Goal: Task Accomplishment & Management: Use online tool/utility

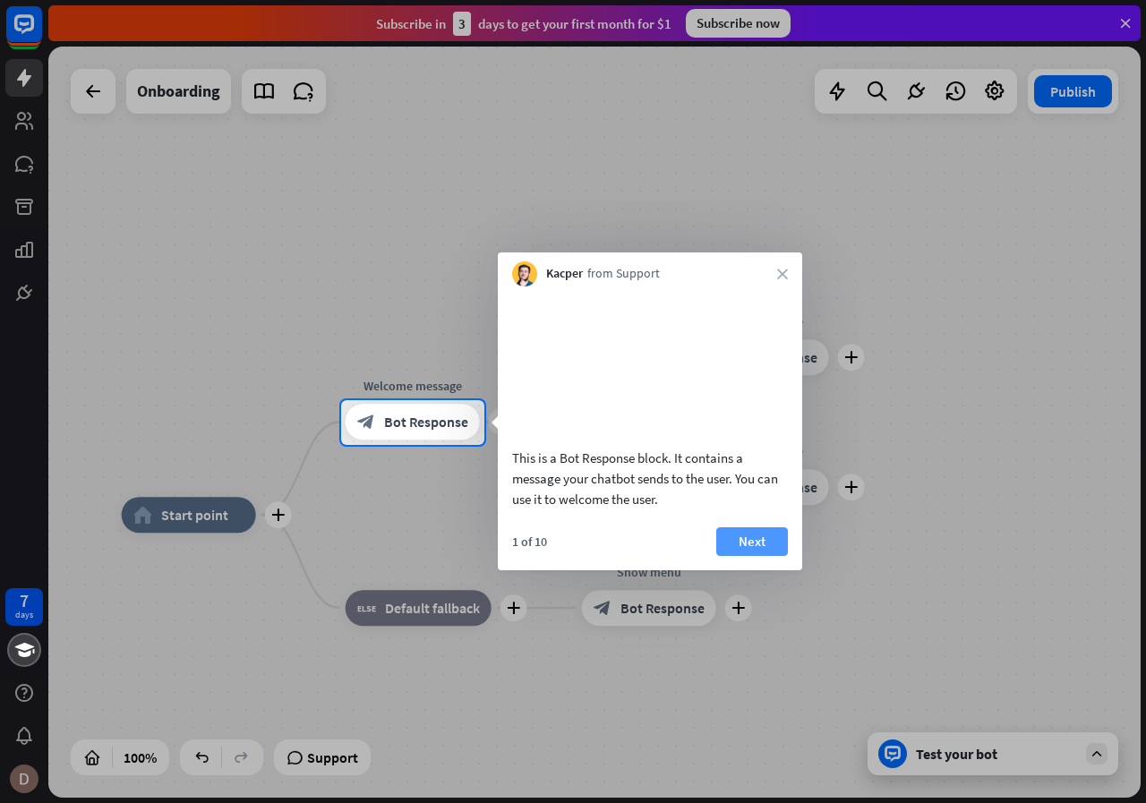
click at [765, 556] on button "Next" at bounding box center [752, 541] width 72 height 29
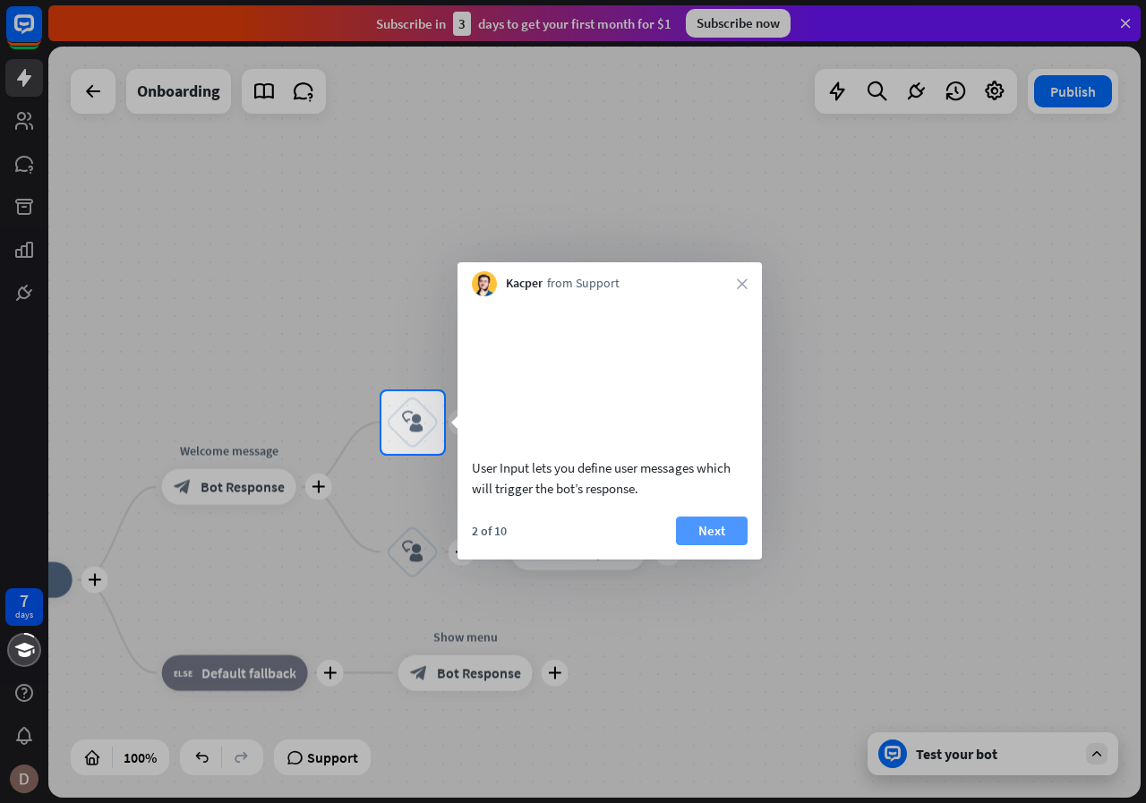
click at [725, 541] on button "Next" at bounding box center [712, 531] width 72 height 29
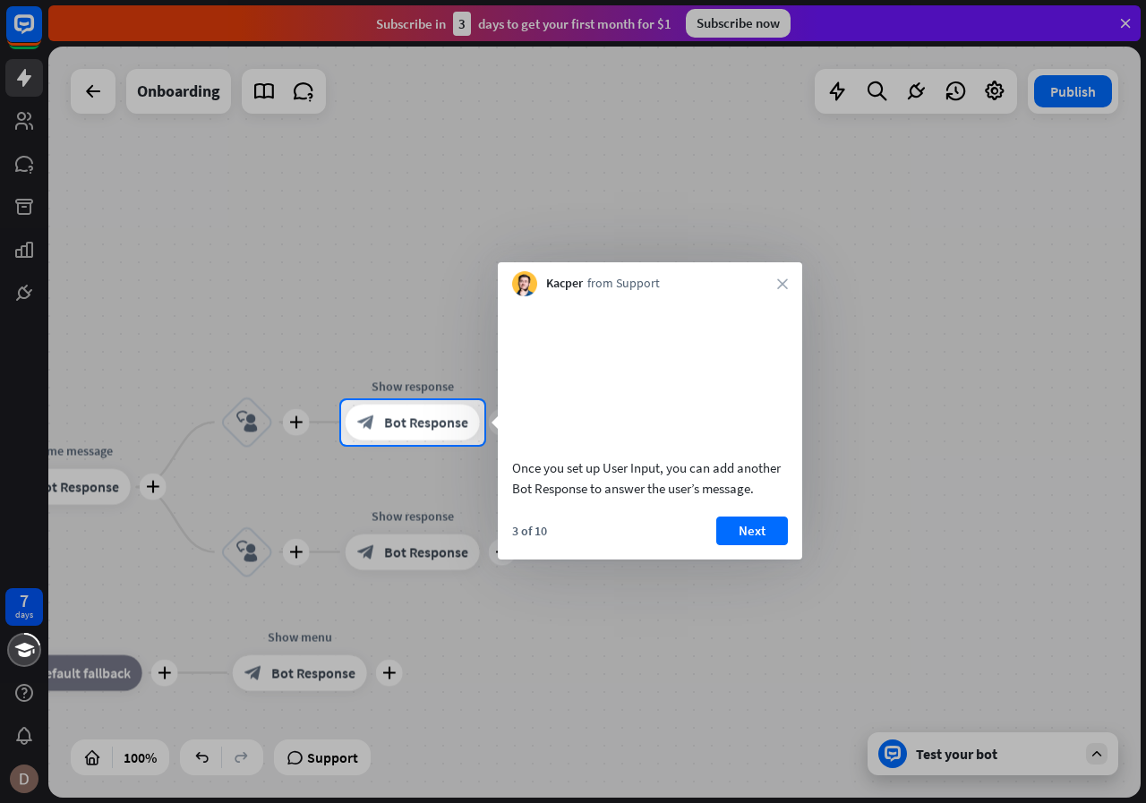
click at [725, 541] on button "Next" at bounding box center [752, 531] width 72 height 29
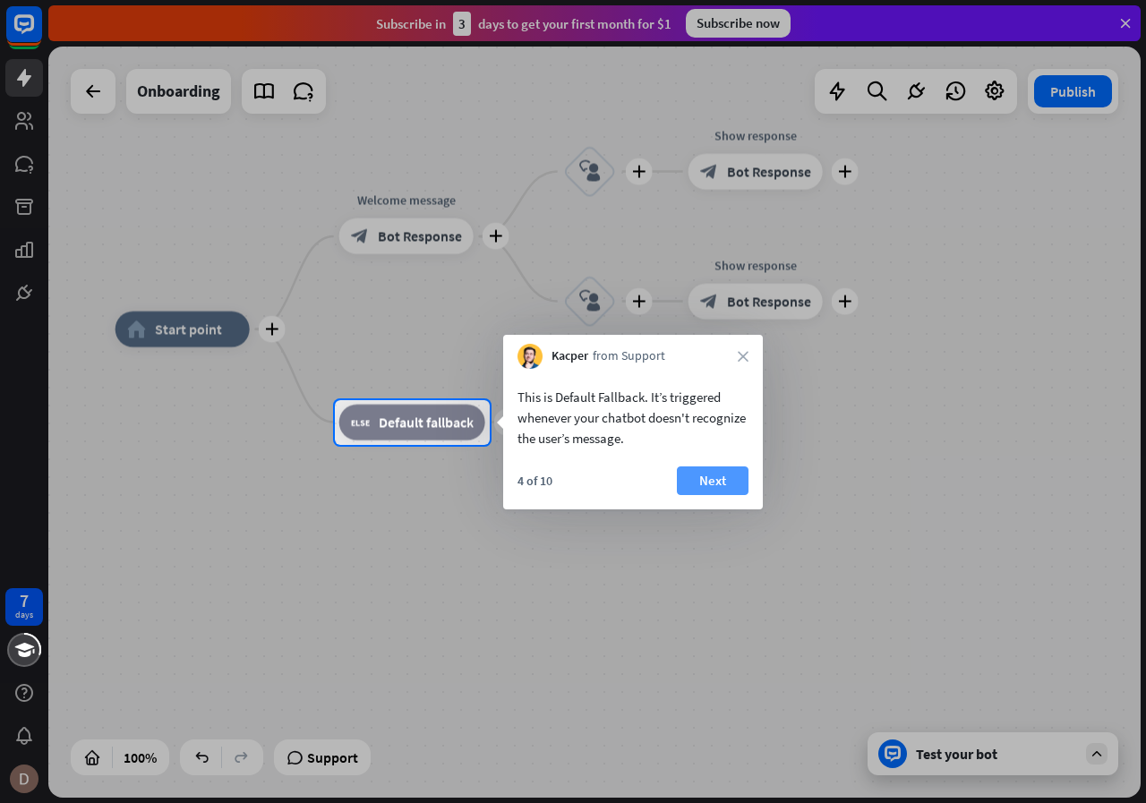
click at [709, 486] on button "Next" at bounding box center [713, 480] width 72 height 29
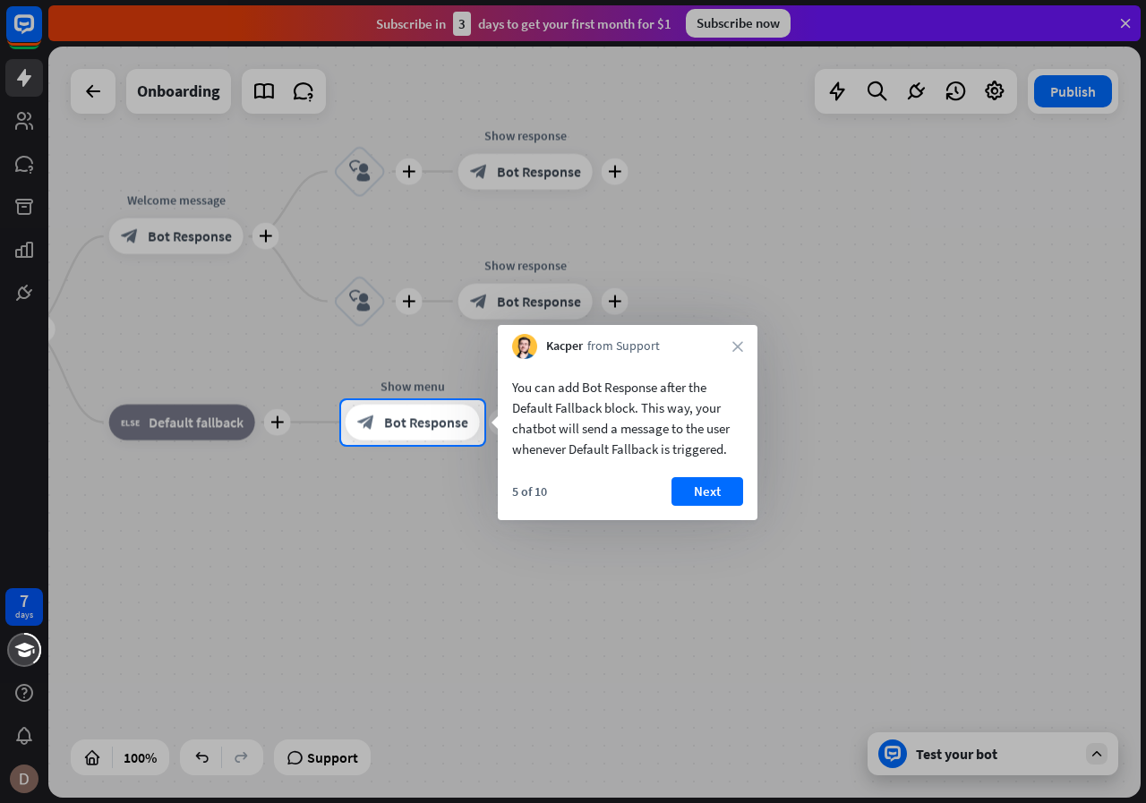
click at [709, 486] on button "Next" at bounding box center [707, 491] width 72 height 29
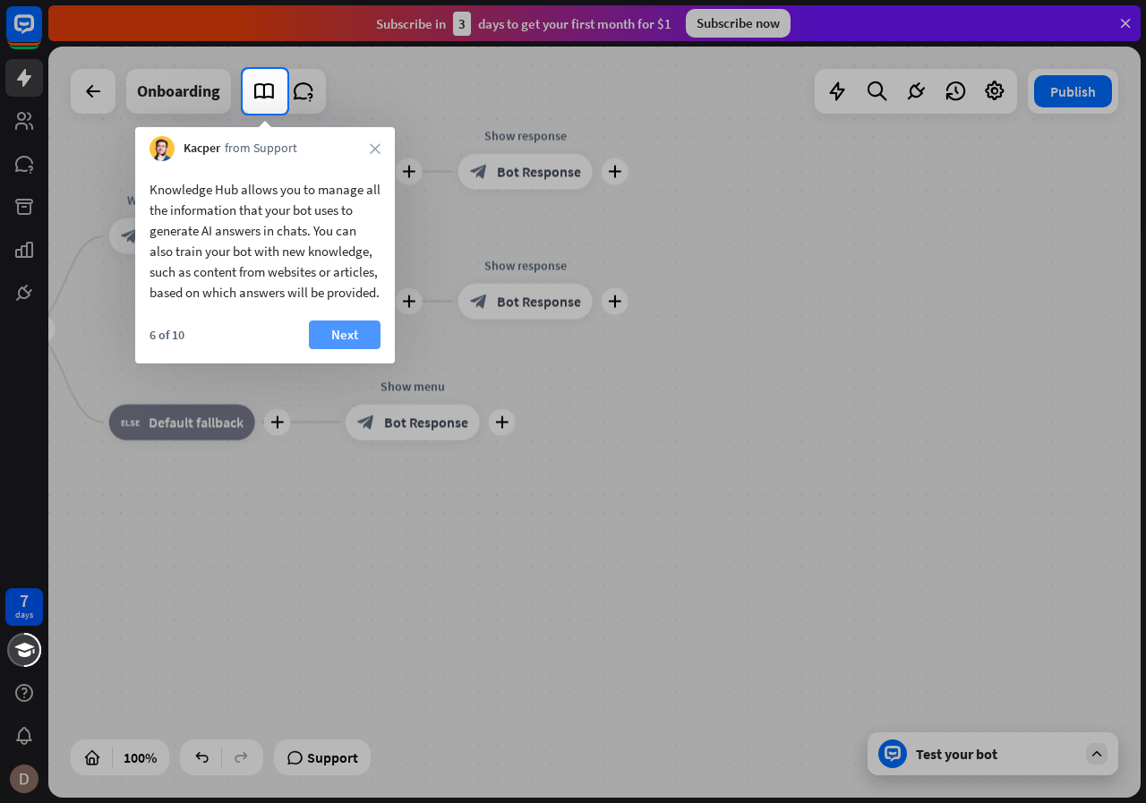
click at [338, 349] on button "Next" at bounding box center [345, 334] width 72 height 29
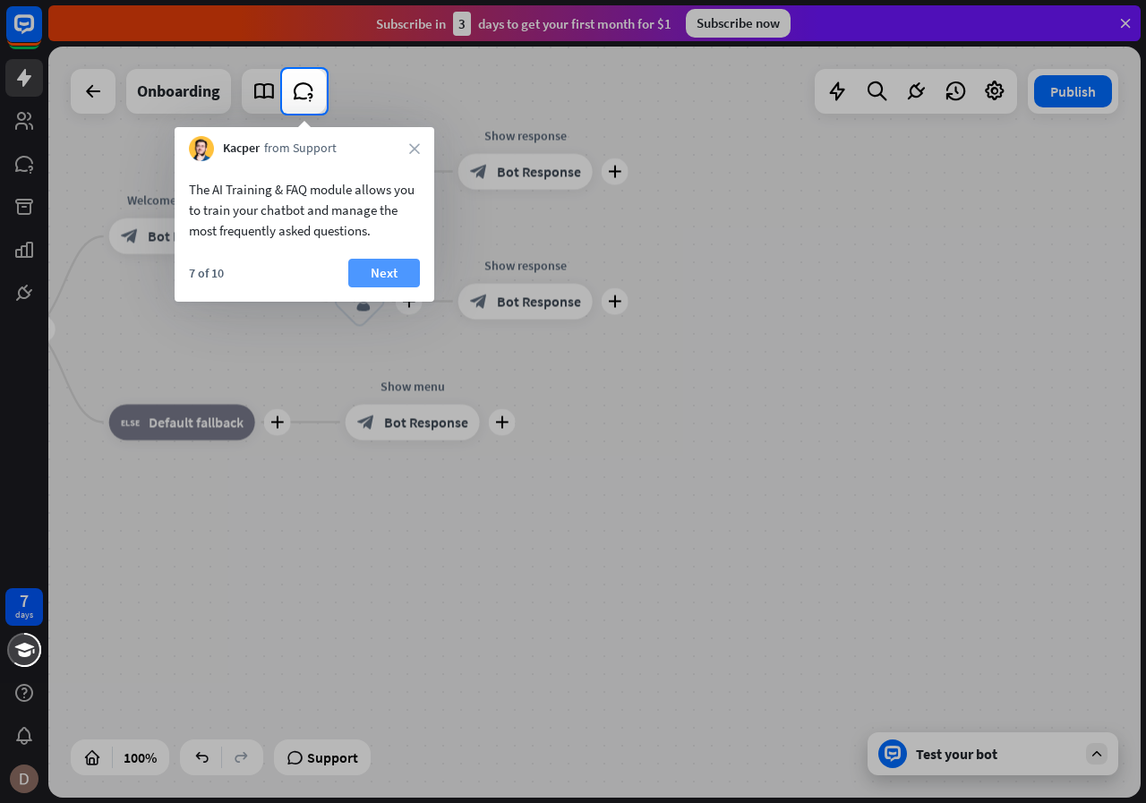
click at [388, 261] on button "Next" at bounding box center [384, 273] width 72 height 29
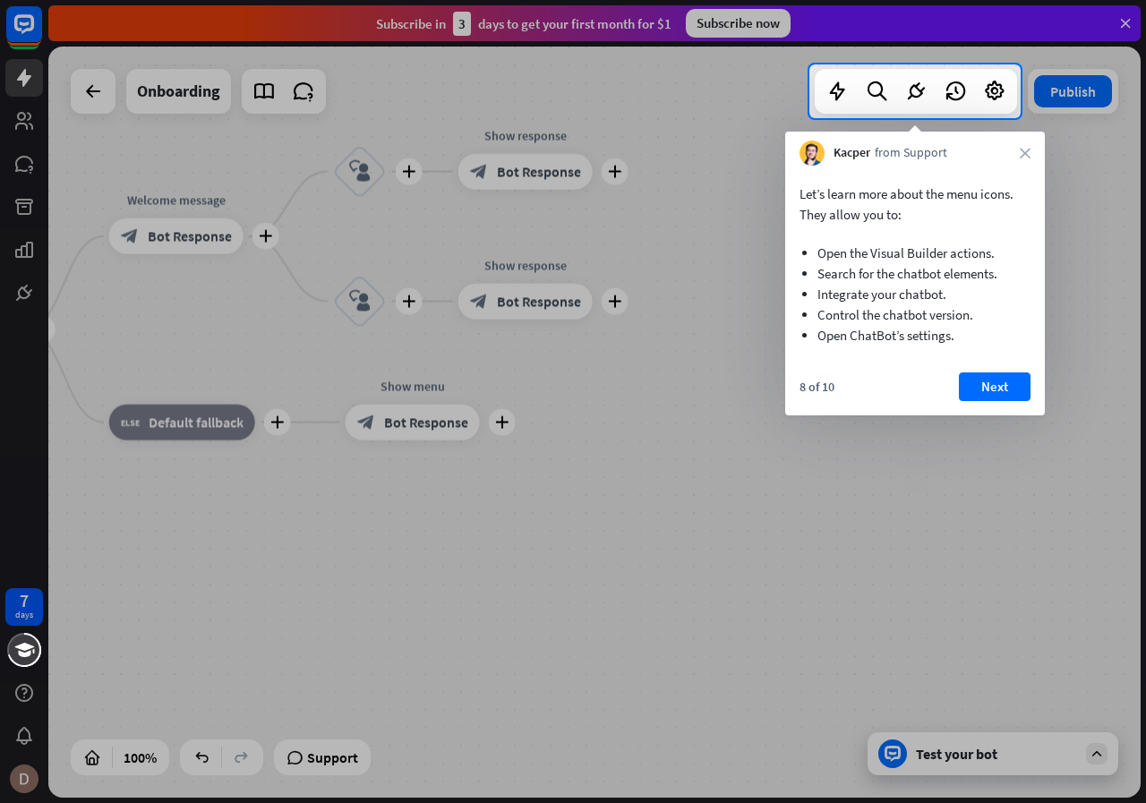
drag, startPoint x: 1000, startPoint y: 381, endPoint x: 990, endPoint y: 388, distance: 11.7
click at [998, 384] on button "Next" at bounding box center [995, 386] width 72 height 29
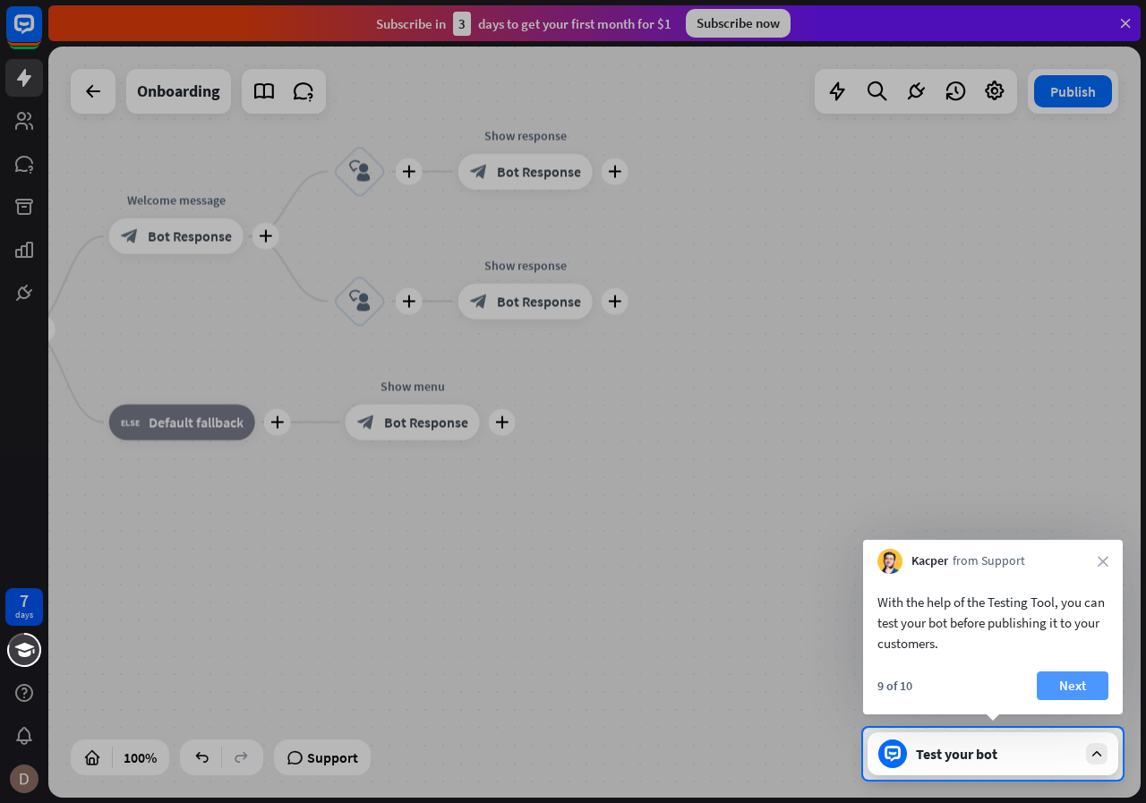
click at [1062, 692] on button "Next" at bounding box center [1073, 685] width 72 height 29
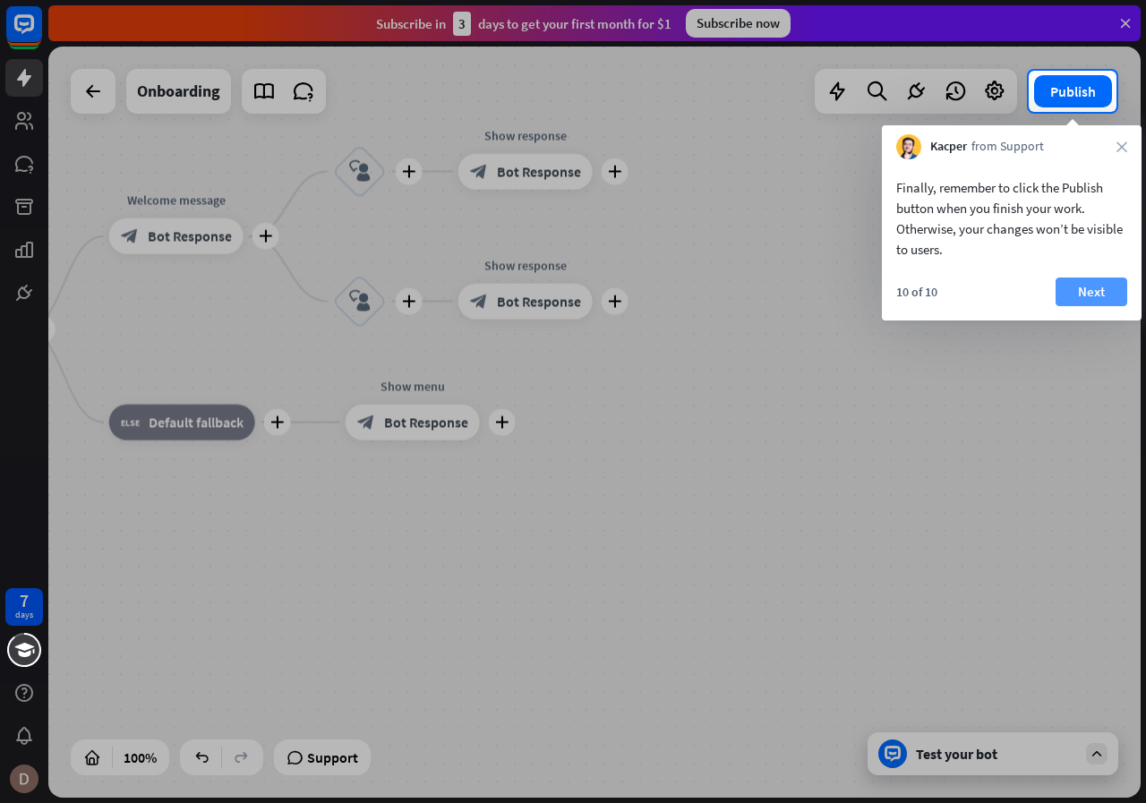
click at [1106, 294] on button "Next" at bounding box center [1091, 292] width 72 height 29
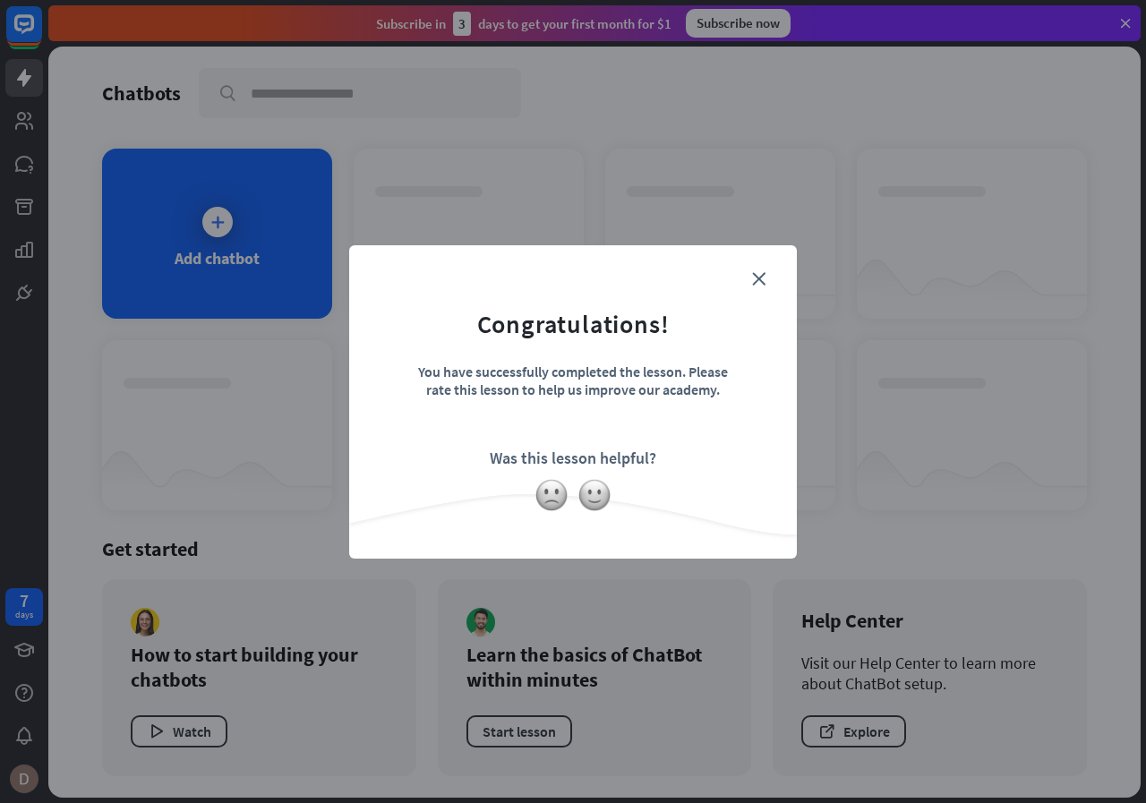
click at [762, 269] on form "Congratulations! You have successfully completed the lesson. Please rate this l…" at bounding box center [573, 375] width 403 height 214
click at [756, 284] on icon "close" at bounding box center [758, 278] width 13 height 13
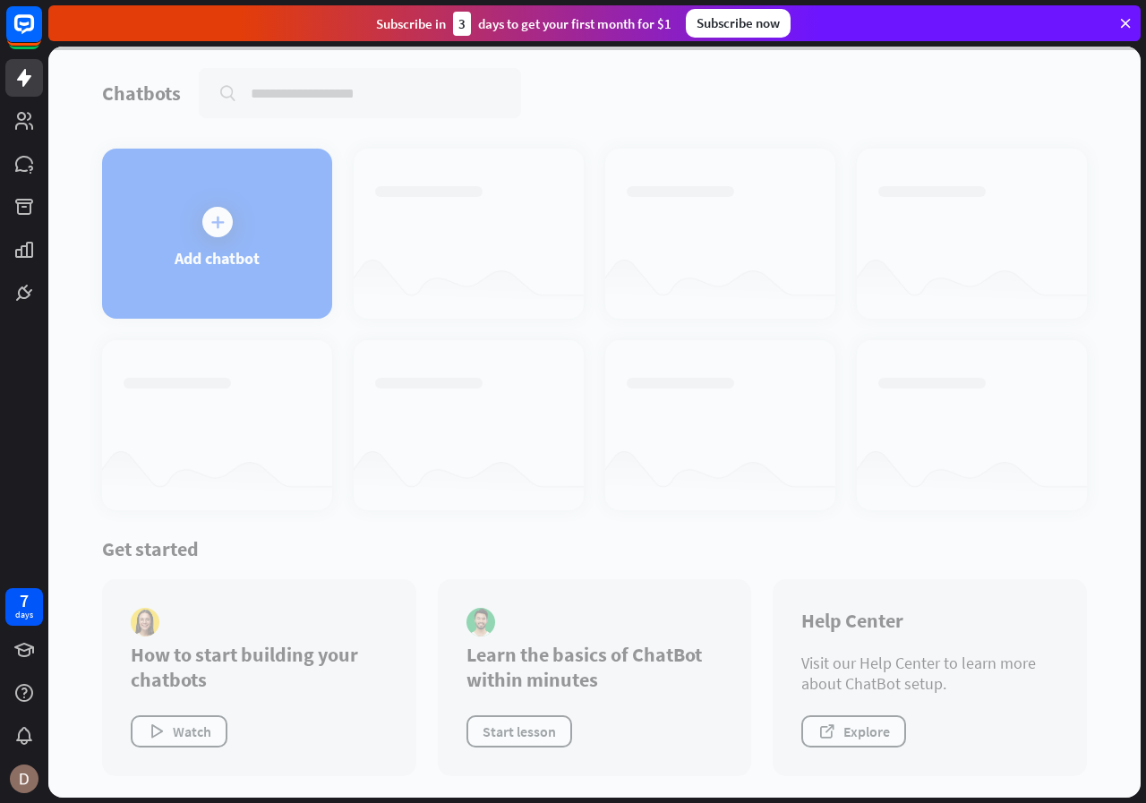
click at [142, 227] on div at bounding box center [594, 422] width 1092 height 751
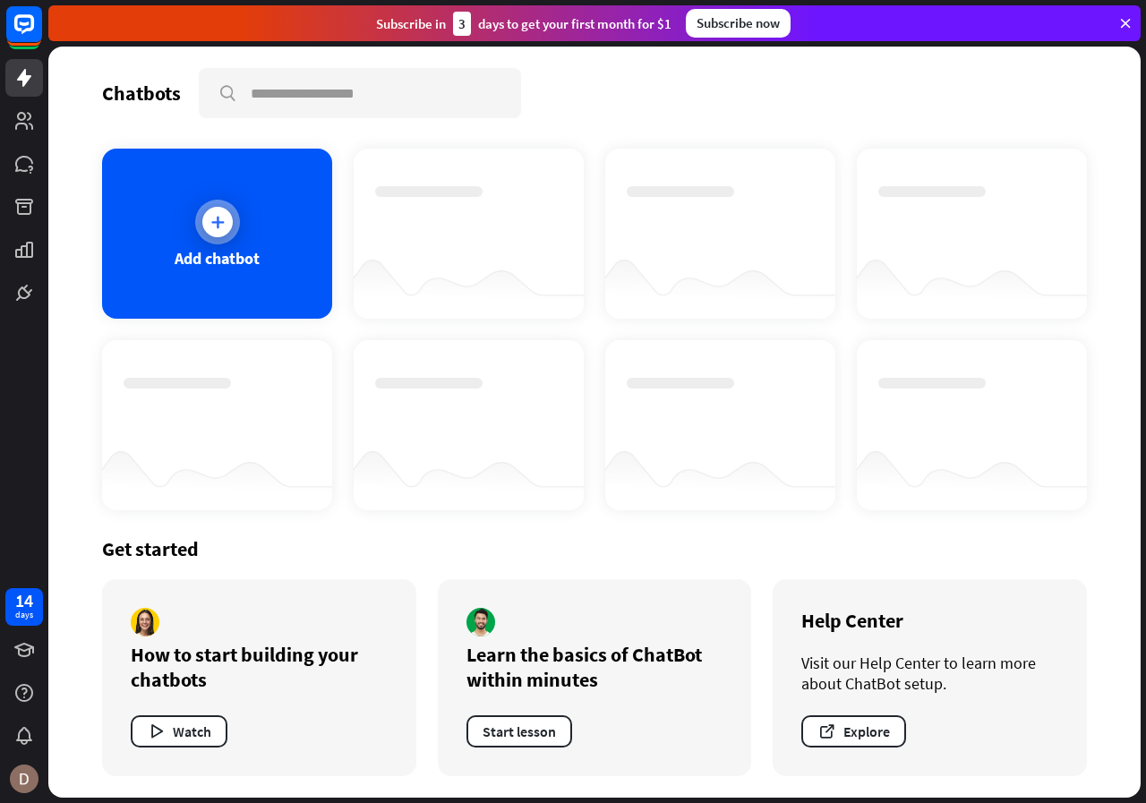
click at [221, 224] on icon at bounding box center [218, 222] width 18 height 18
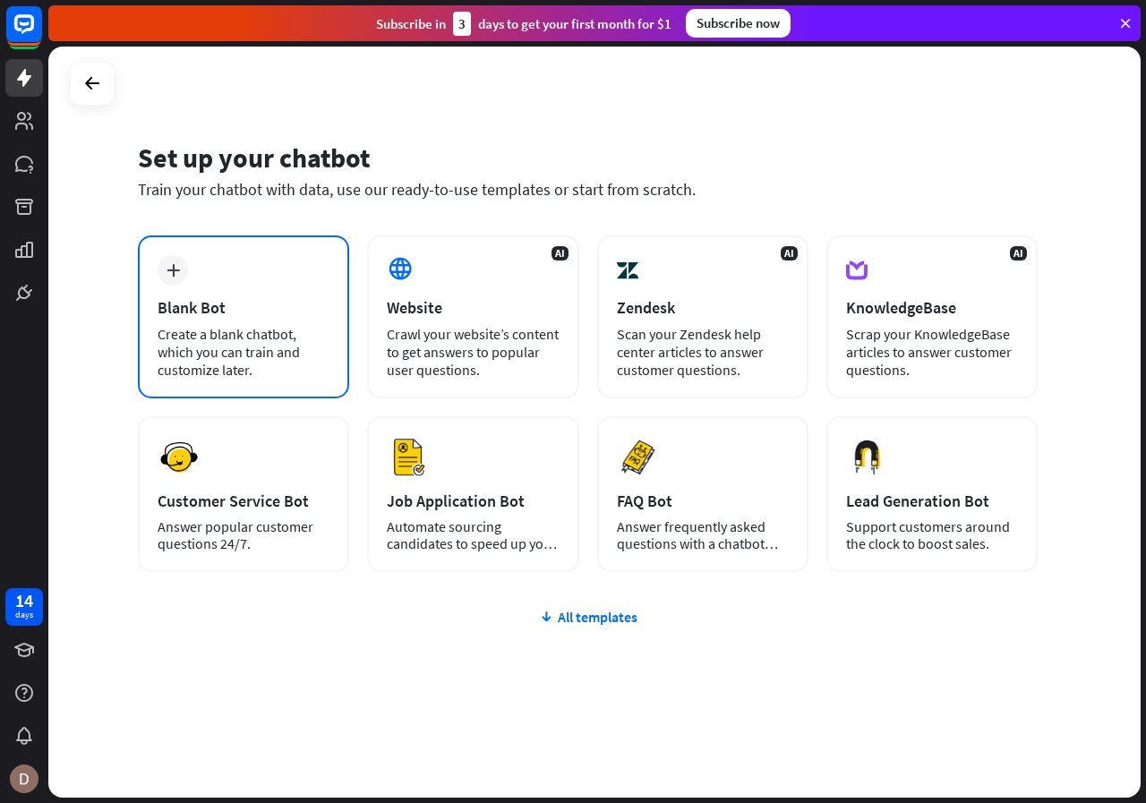
click at [207, 278] on div "plus Blank Bot Create a blank chatbot, which you can train and customize later." at bounding box center [243, 316] width 211 height 163
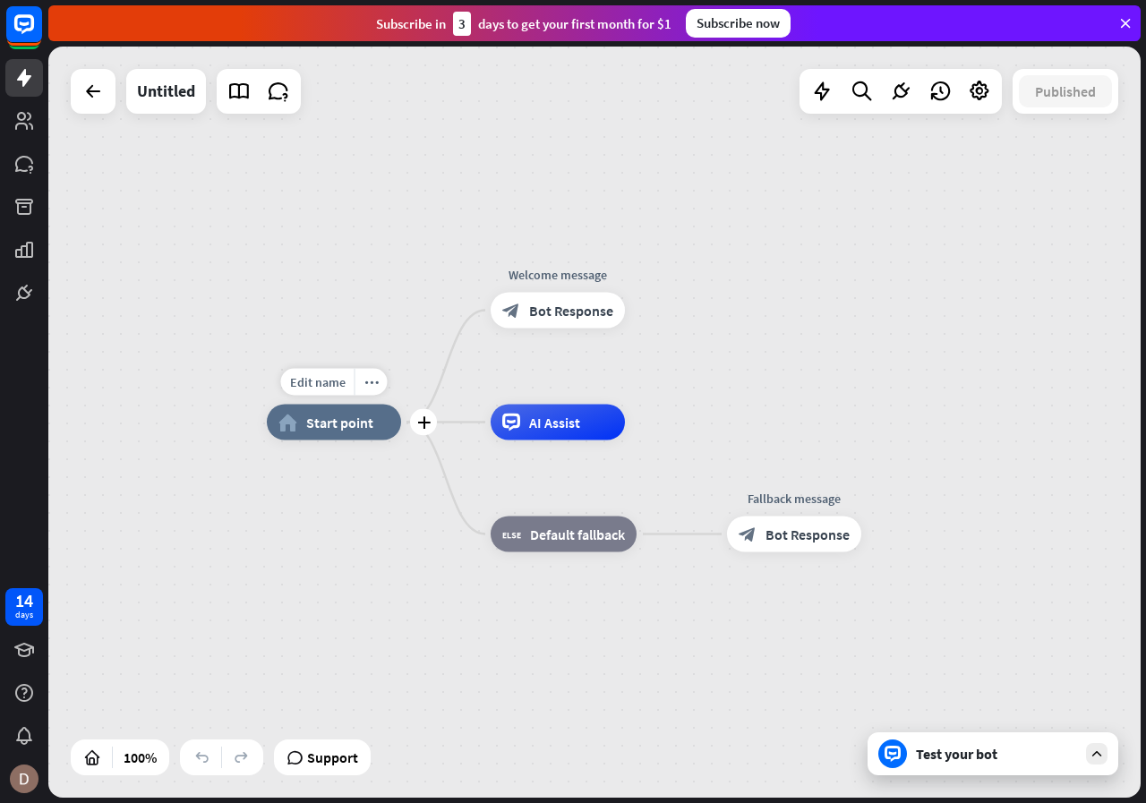
click at [324, 433] on div "home_2 Start point" at bounding box center [334, 423] width 134 height 36
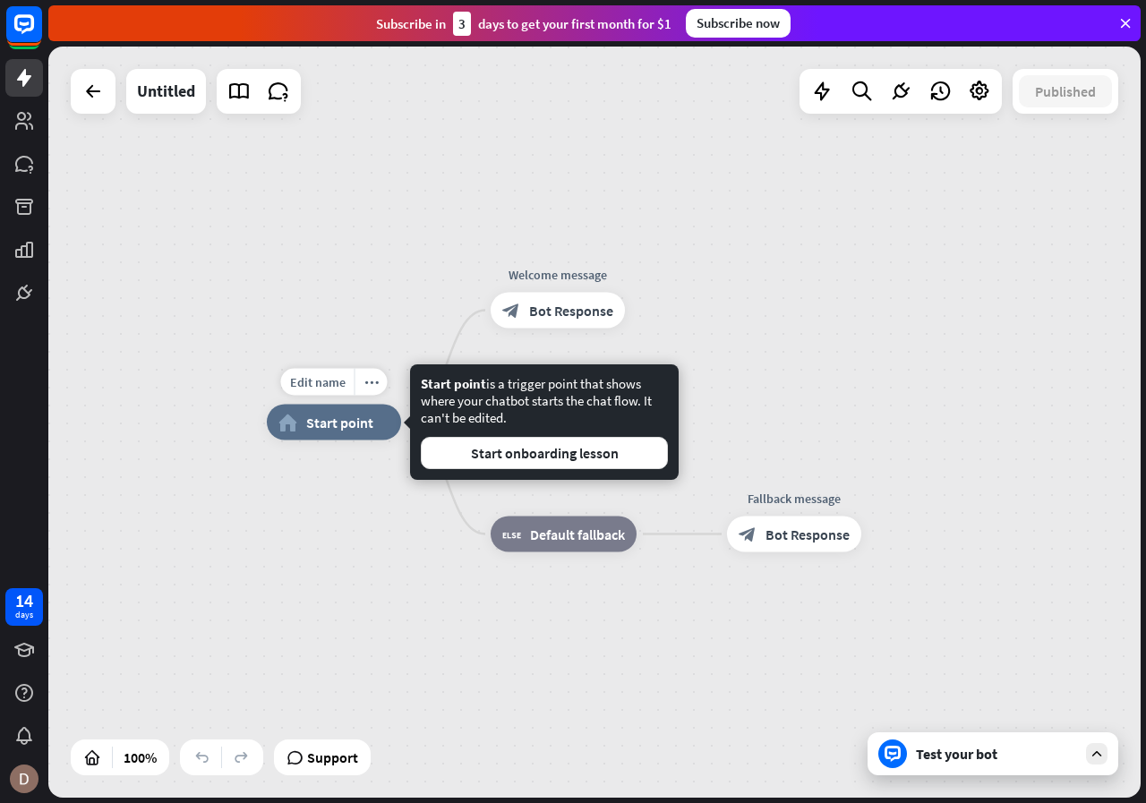
click at [329, 420] on span "Start point" at bounding box center [339, 423] width 67 height 18
